Goal: Browse casually: Explore the website without a specific task or goal

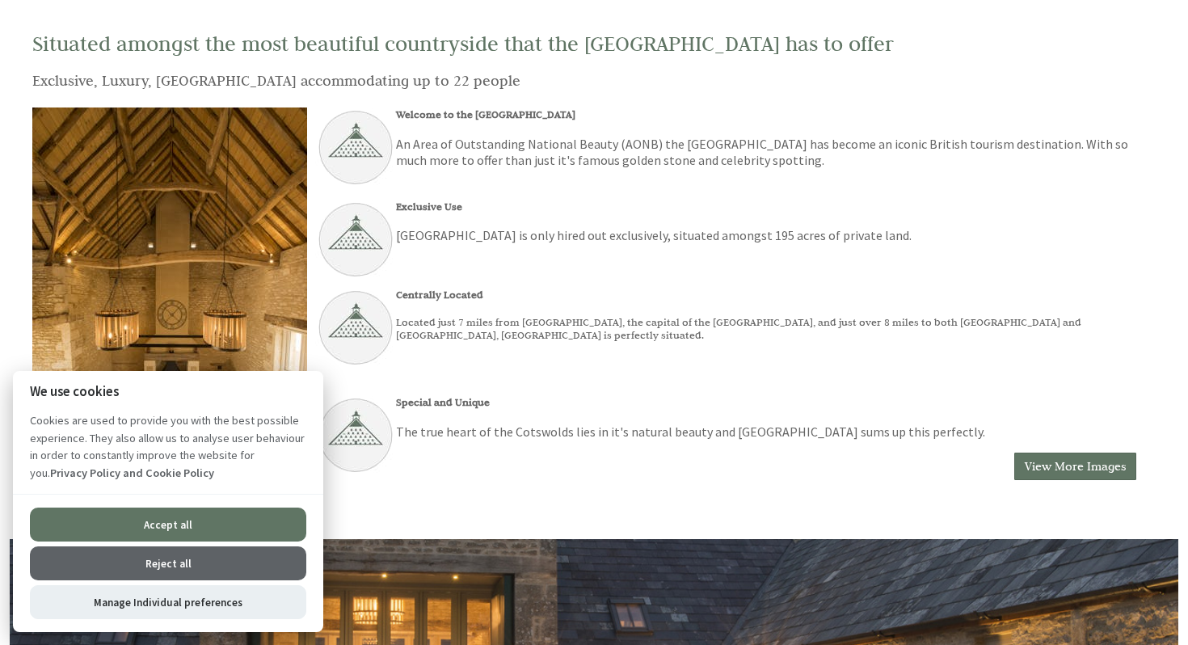
scroll to position [453, 0]
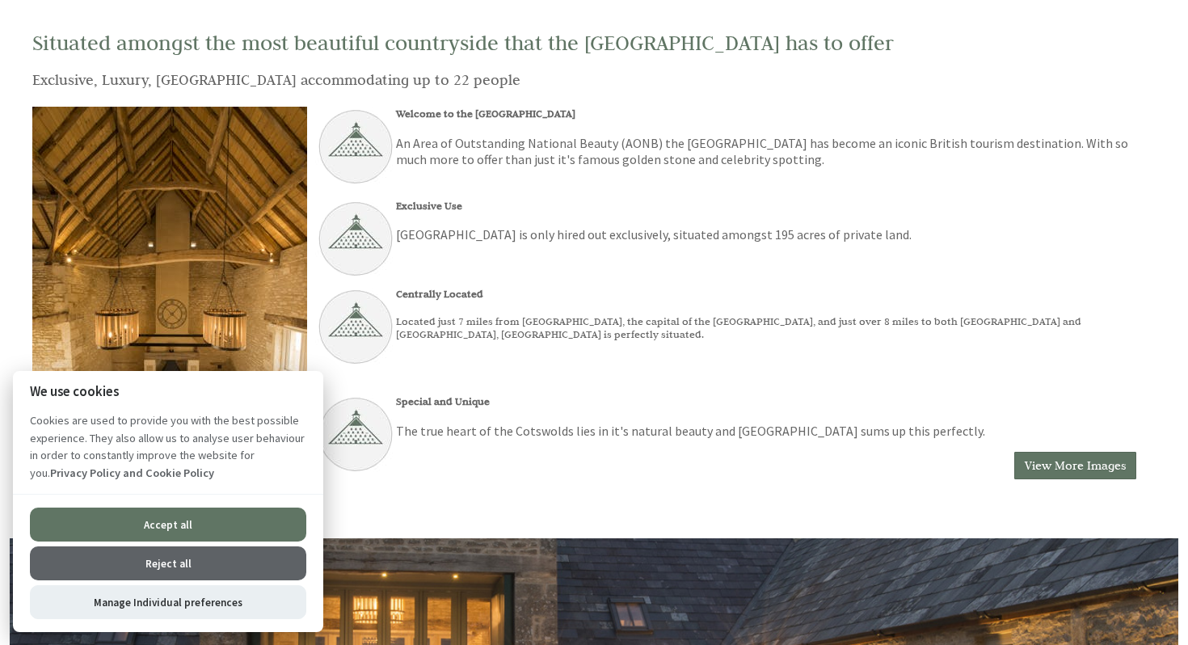
click at [218, 512] on button "Accept all" at bounding box center [168, 525] width 276 height 34
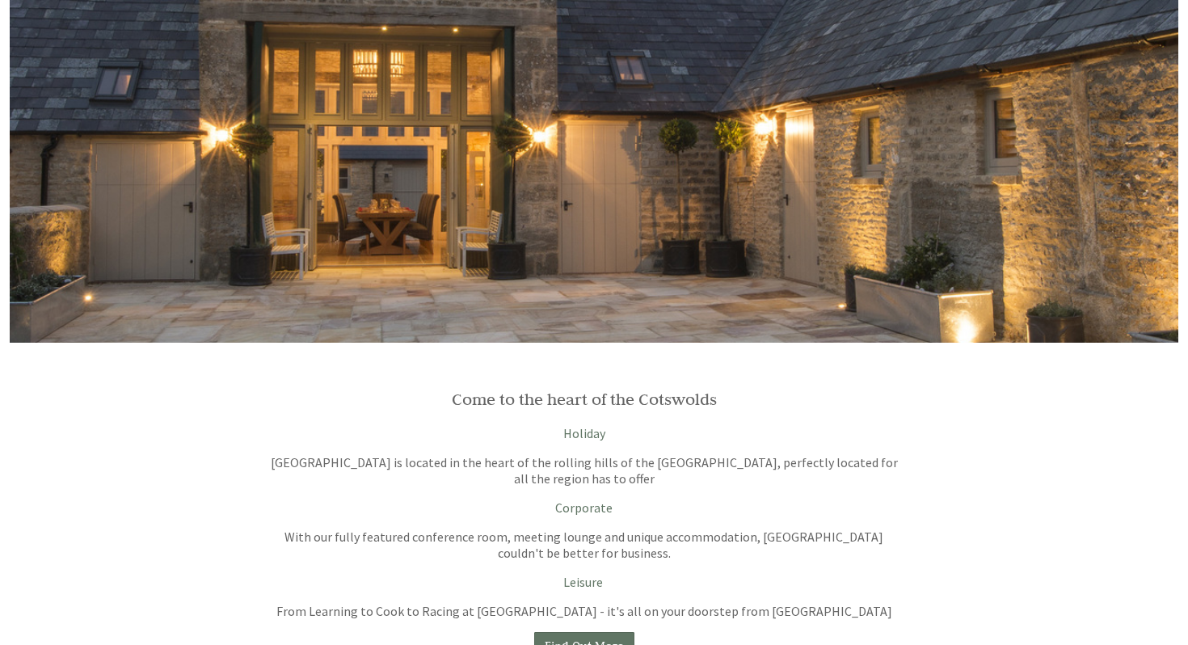
scroll to position [1004, 0]
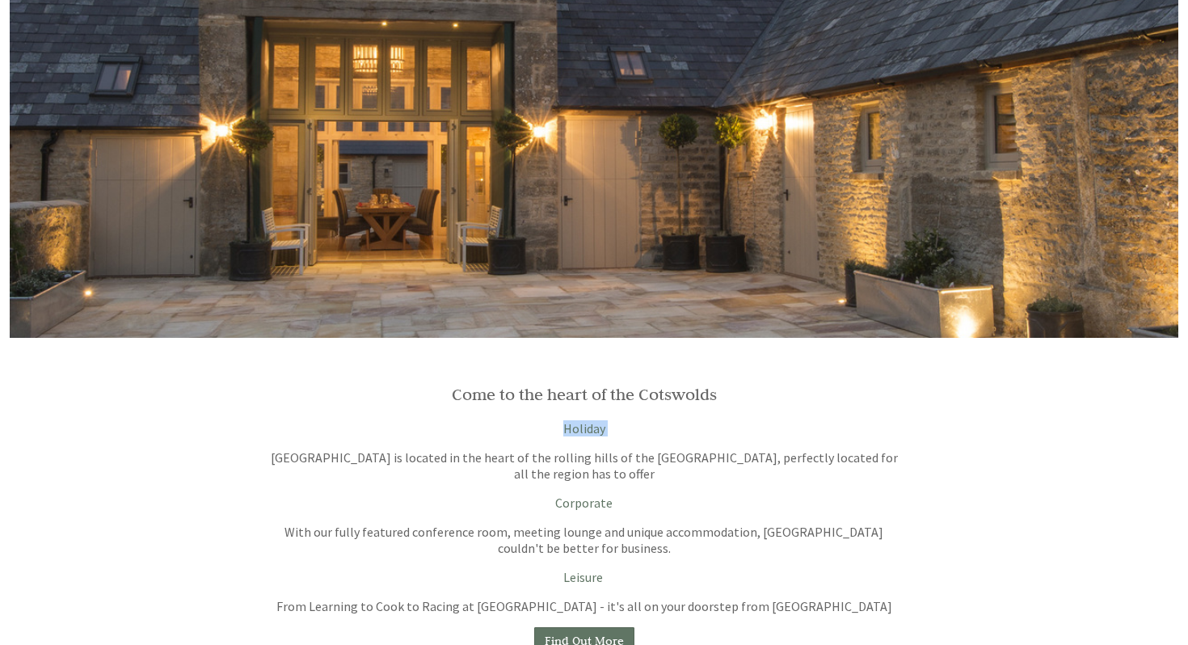
click at [384, 436] on div "Come to the heart of the Cotswolds Holiday [GEOGRAPHIC_DATA] is located in the …" at bounding box center [585, 519] width 656 height 271
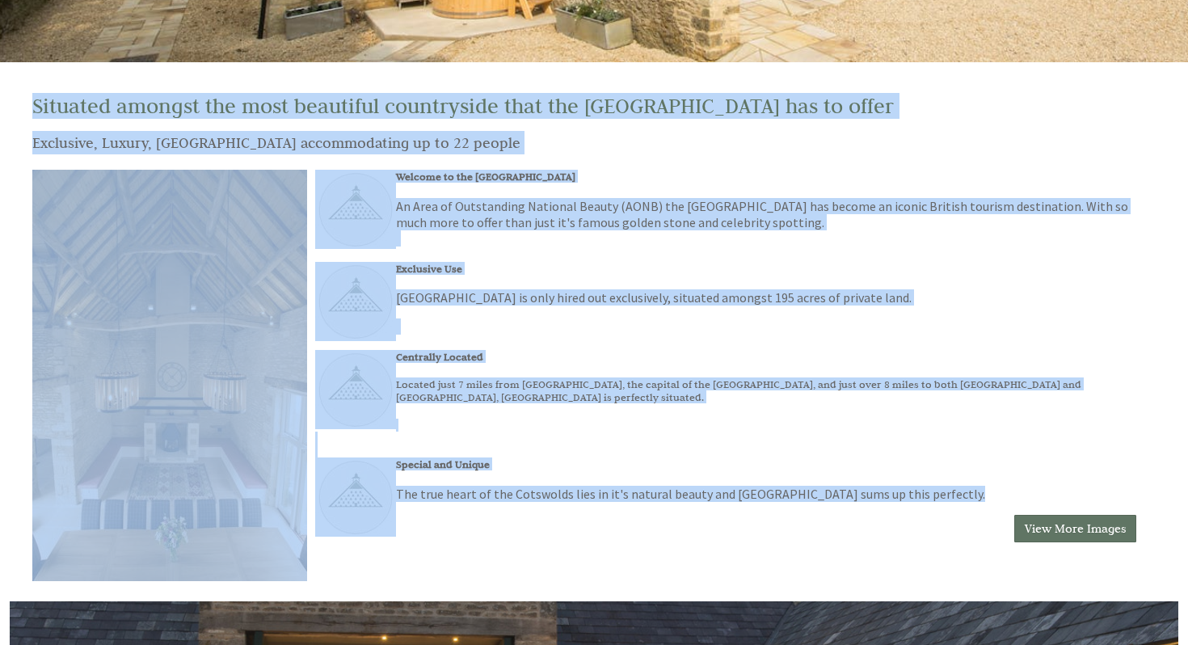
scroll to position [0, 0]
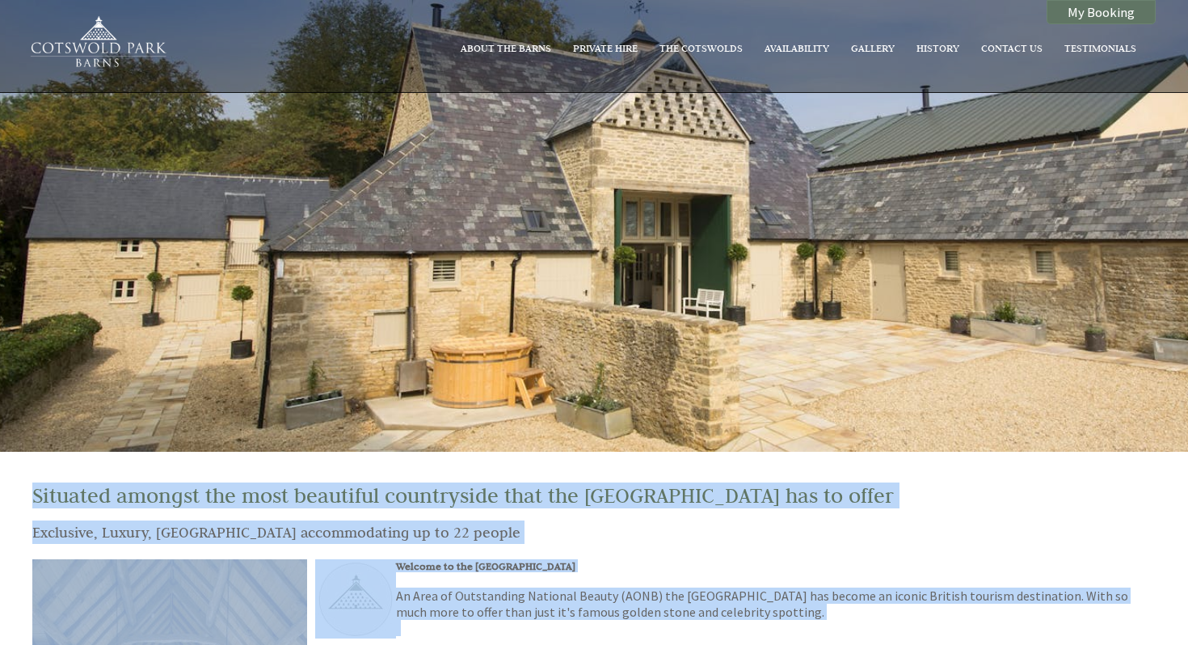
drag, startPoint x: 420, startPoint y: 504, endPoint x: 492, endPoint y: -128, distance: 635.4
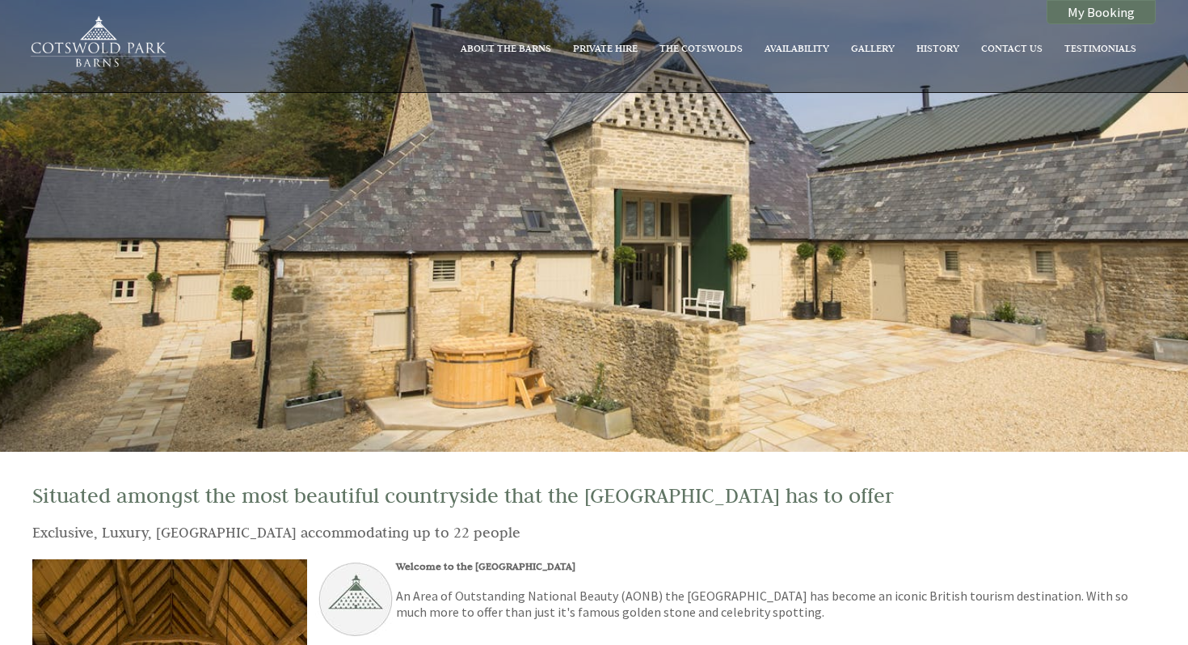
click at [380, 21] on div "About The Barns Private Hire The [GEOGRAPHIC_DATA] Availability [PERSON_NAME] C…" at bounding box center [584, 45] width 1143 height 61
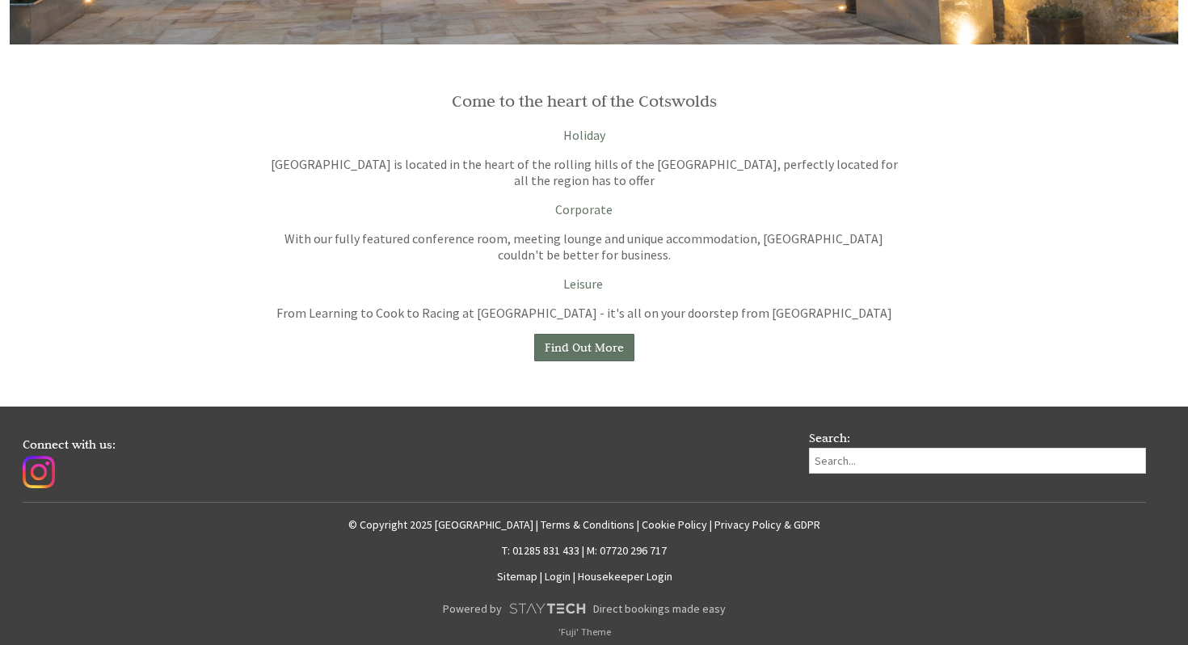
scroll to position [1307, 0]
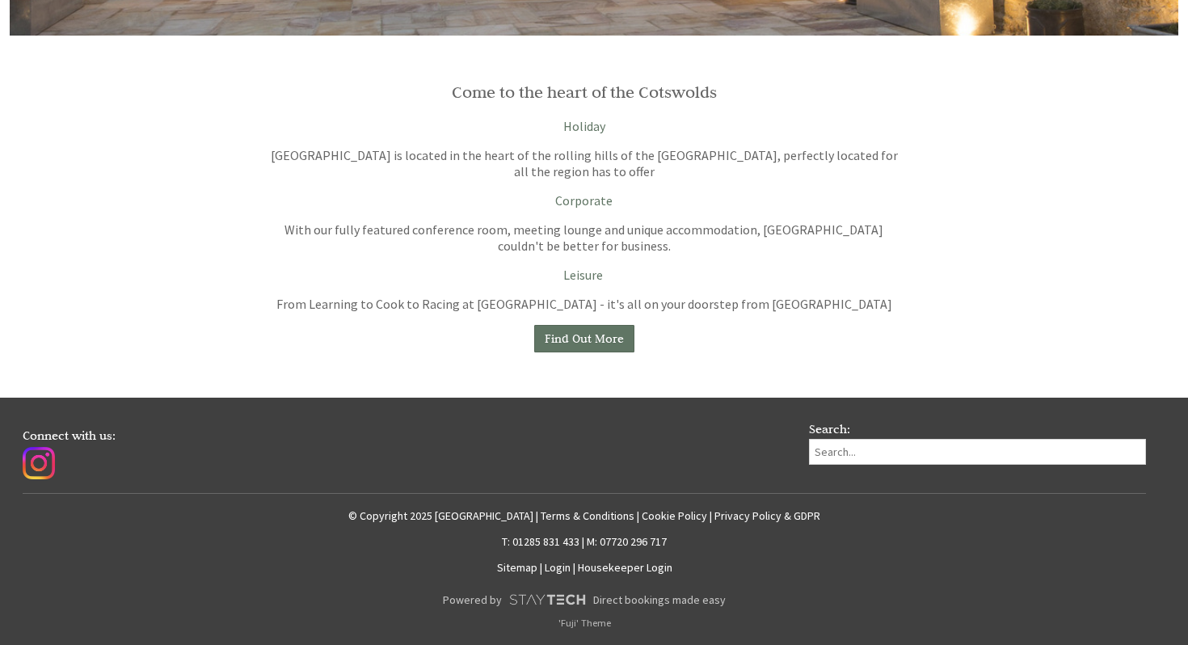
click at [588, 235] on p "With our fully featured conference room, meeting lounge and unique accommodatio…" at bounding box center [585, 237] width 636 height 32
click at [587, 233] on p "With our fully featured conference room, meeting lounge and unique accommodatio…" at bounding box center [585, 237] width 636 height 32
